Goal: Check status: Check status

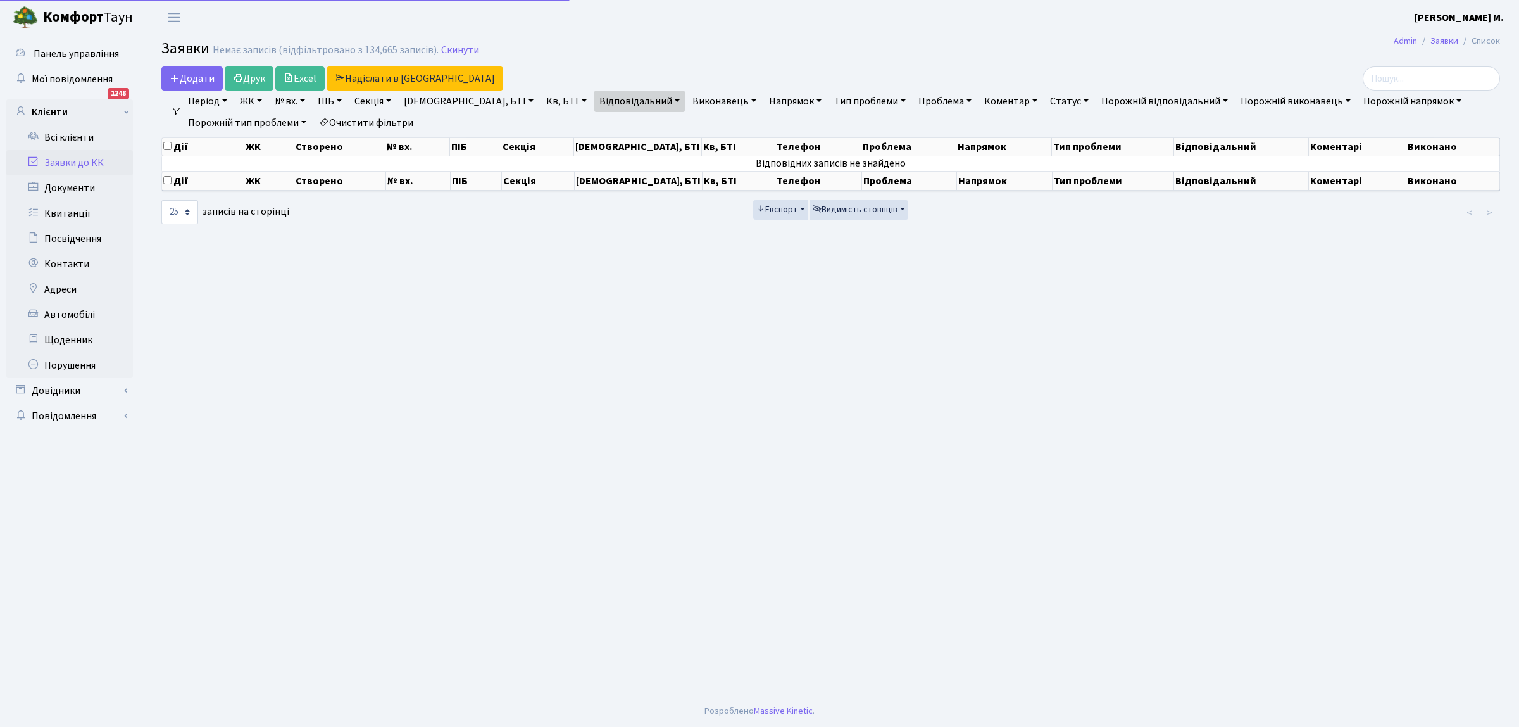
select select "25"
click at [96, 160] on link "Заявки до КК" at bounding box center [69, 162] width 127 height 25
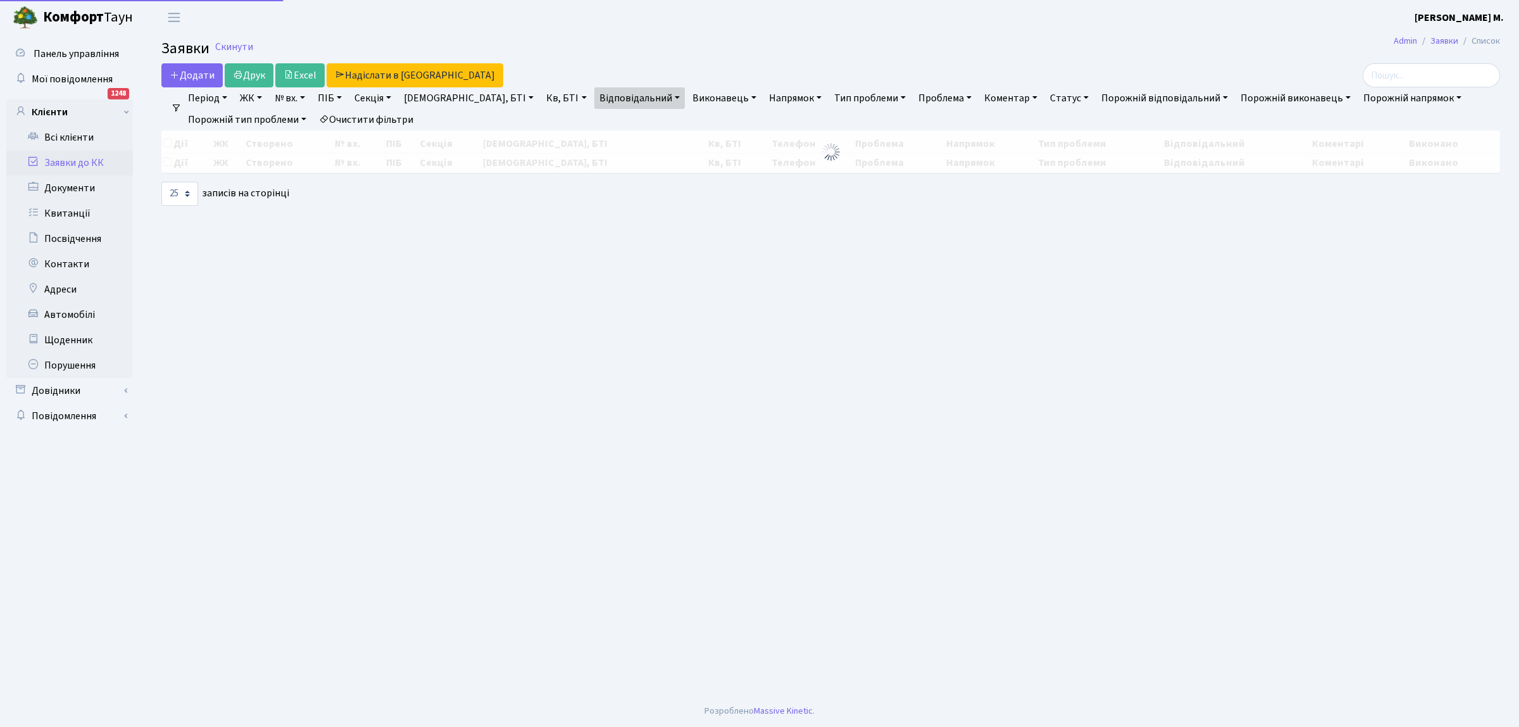
select select "25"
